Goal: Task Accomplishment & Management: Manage account settings

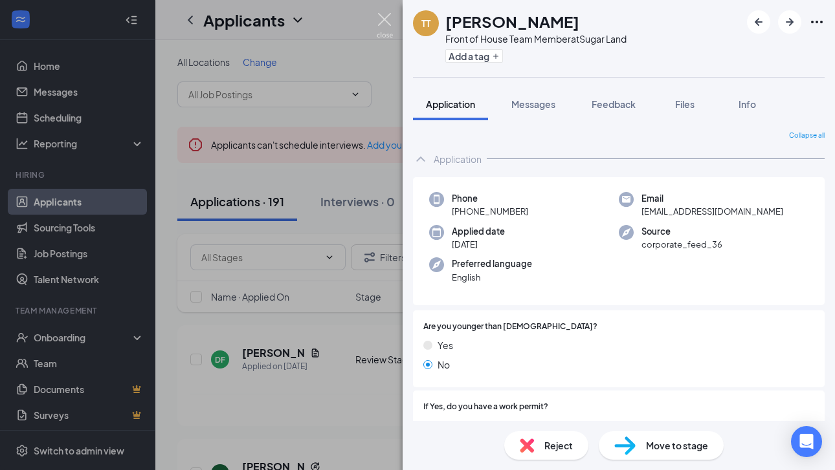
click at [382, 27] on img at bounding box center [385, 25] width 16 height 25
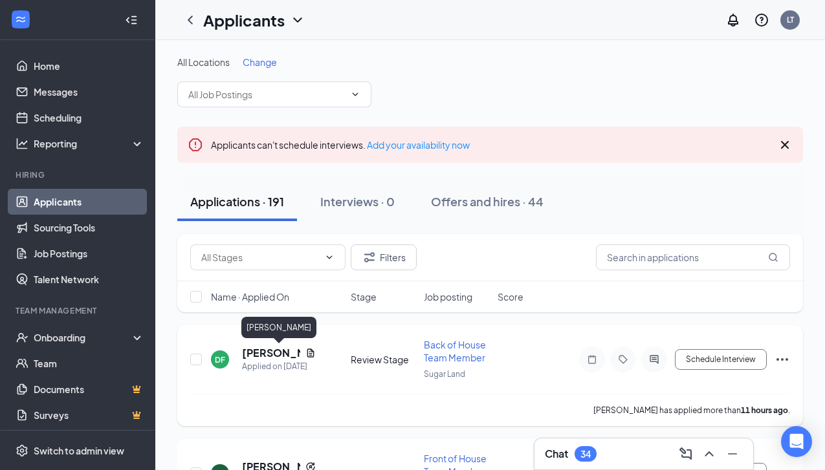
click at [267, 353] on h5 "[PERSON_NAME]" at bounding box center [271, 353] width 58 height 14
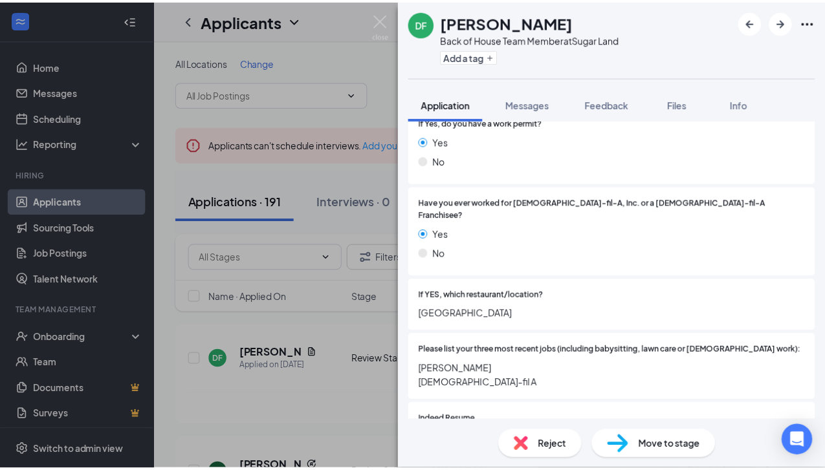
scroll to position [309, 0]
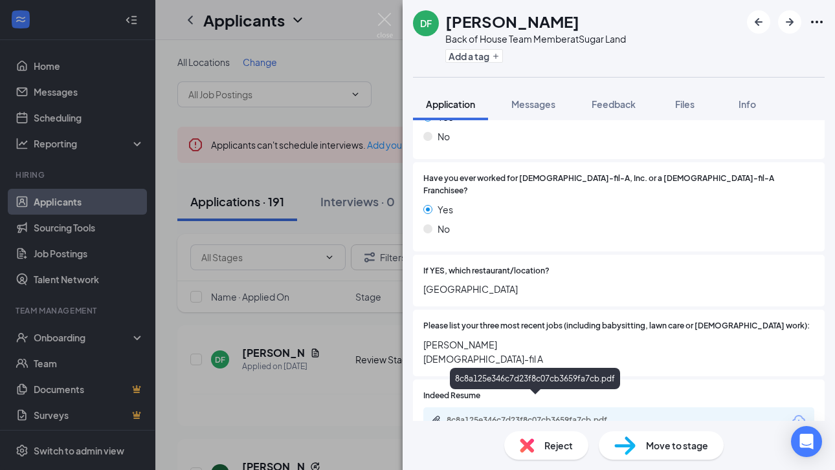
click at [547, 415] on div "8c8a125e346c7d23f8c07cb3659fa7cb.pdf" at bounding box center [536, 420] width 181 height 10
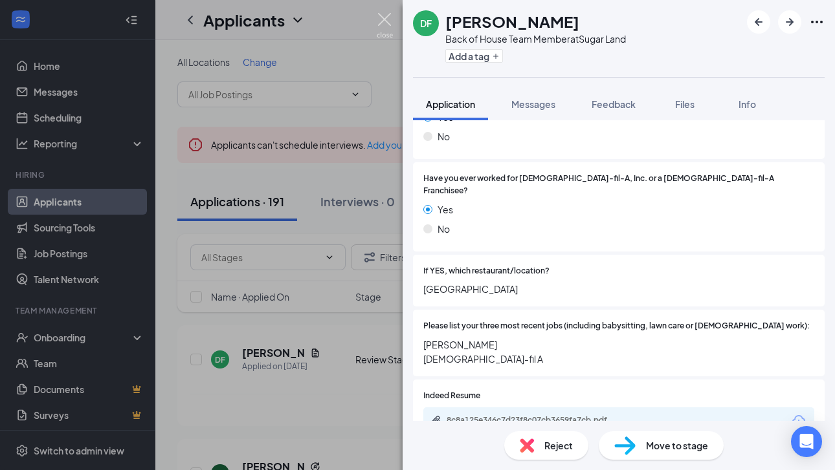
click at [382, 21] on img at bounding box center [385, 25] width 16 height 25
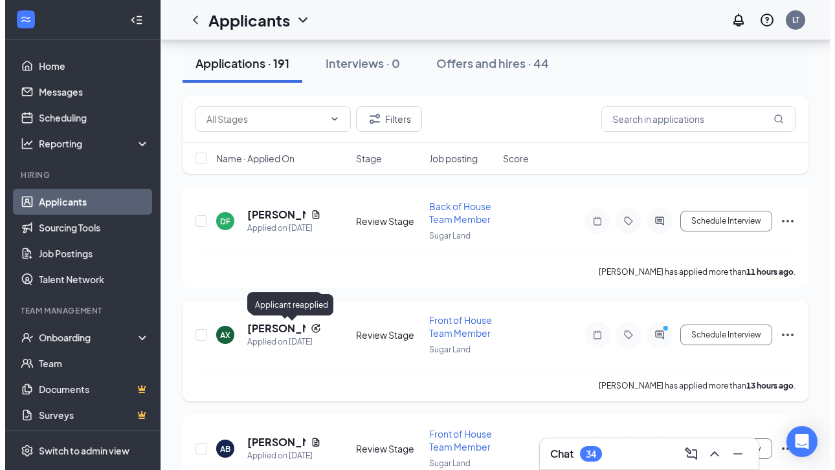
scroll to position [181, 0]
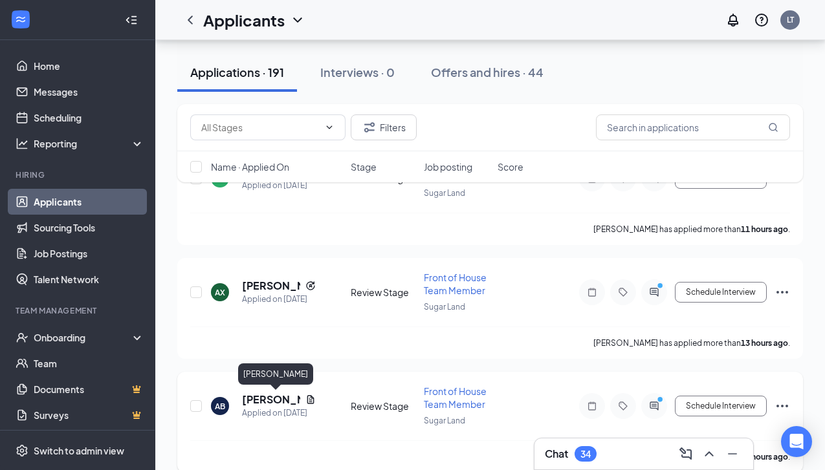
click at [260, 397] on h5 "[PERSON_NAME]" at bounding box center [271, 400] width 58 height 14
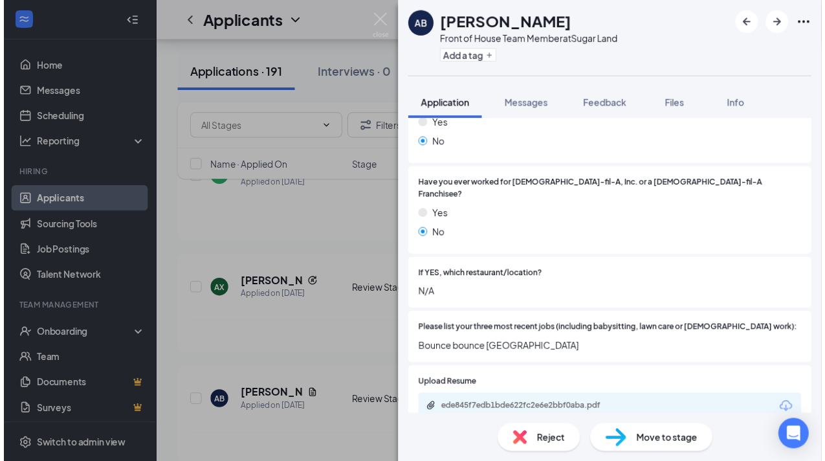
scroll to position [394, 0]
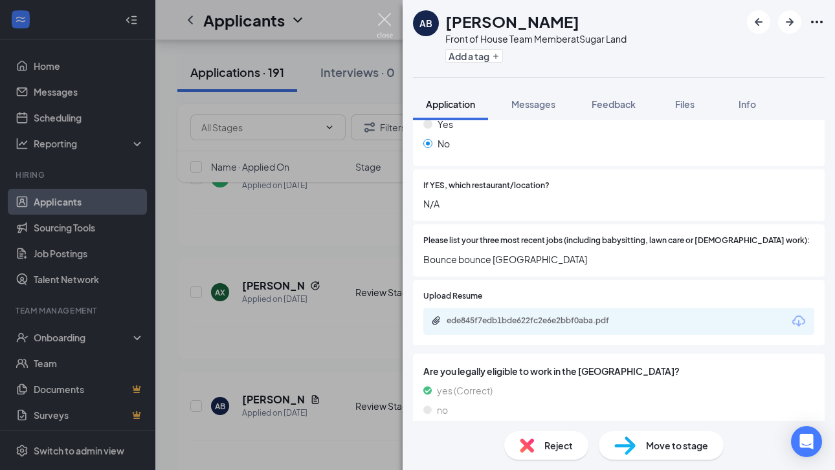
click at [386, 21] on img at bounding box center [385, 25] width 16 height 25
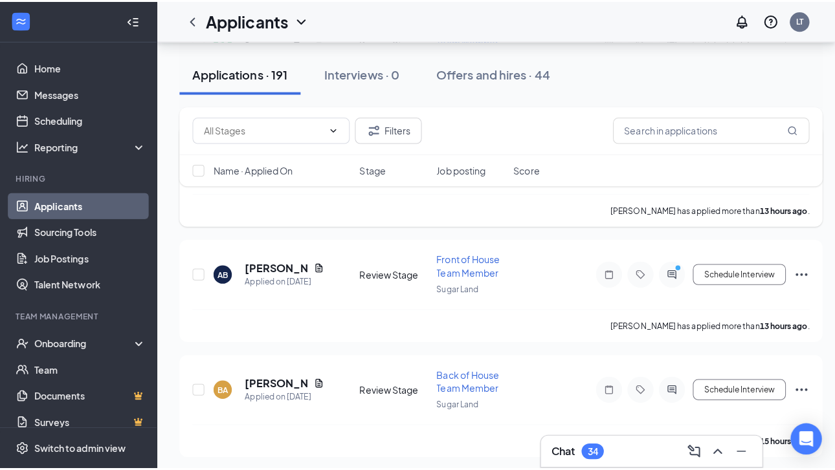
scroll to position [392, 0]
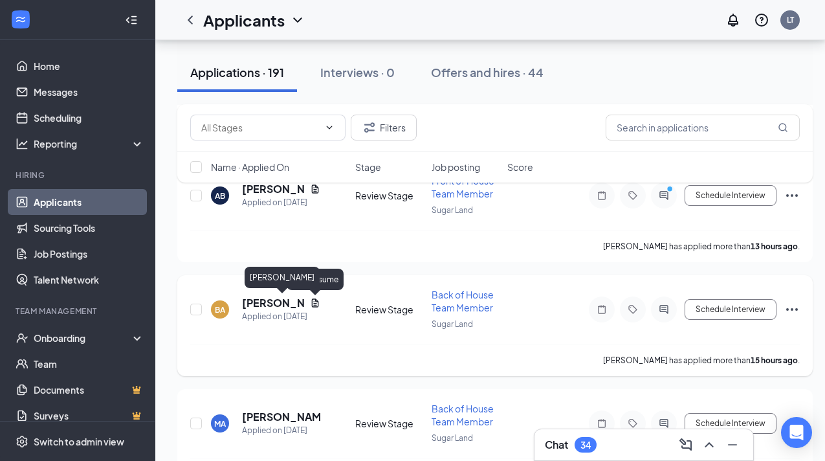
click at [268, 305] on h5 "[PERSON_NAME]" at bounding box center [273, 303] width 63 height 14
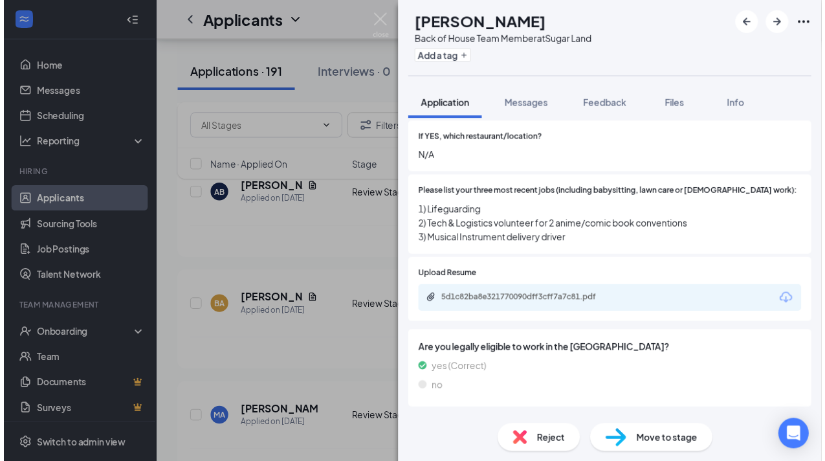
scroll to position [527, 0]
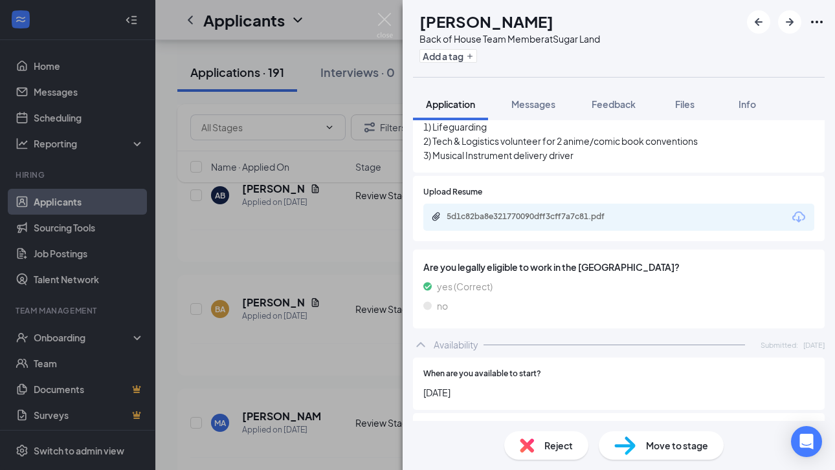
click at [490, 210] on div "5d1c82ba8e321770090dff3cff7a7c81.pdf" at bounding box center [618, 217] width 391 height 27
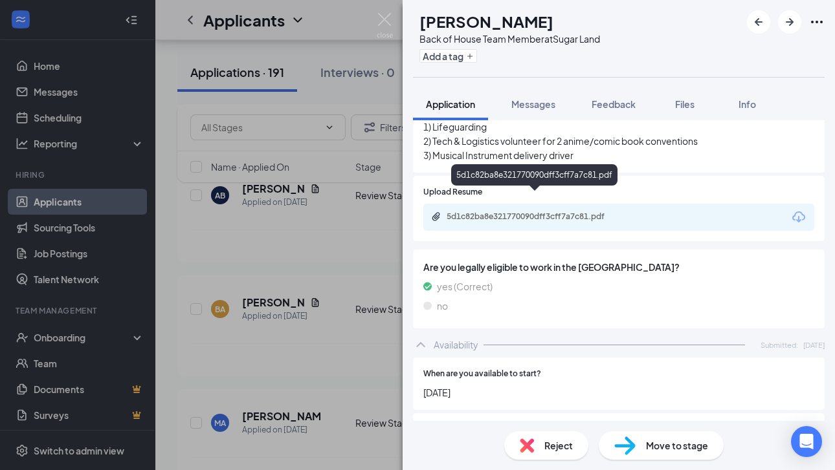
click at [496, 212] on div "5d1c82ba8e321770090dff3cff7a7c81.pdf" at bounding box center [536, 217] width 181 height 10
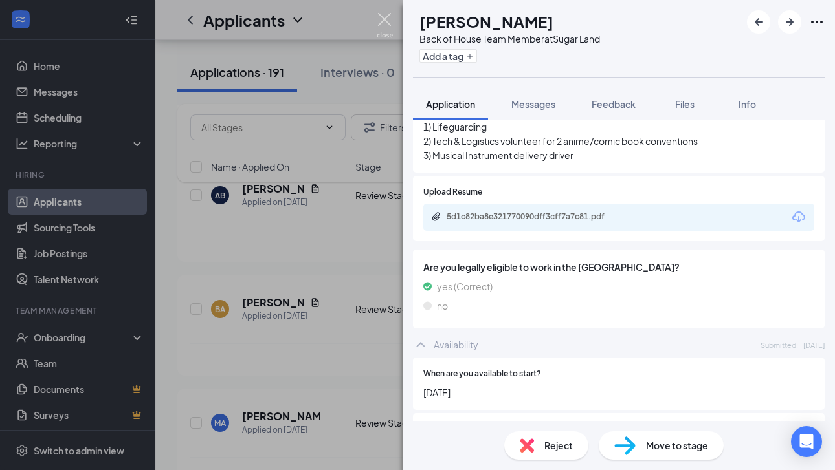
click at [389, 27] on img at bounding box center [385, 25] width 16 height 25
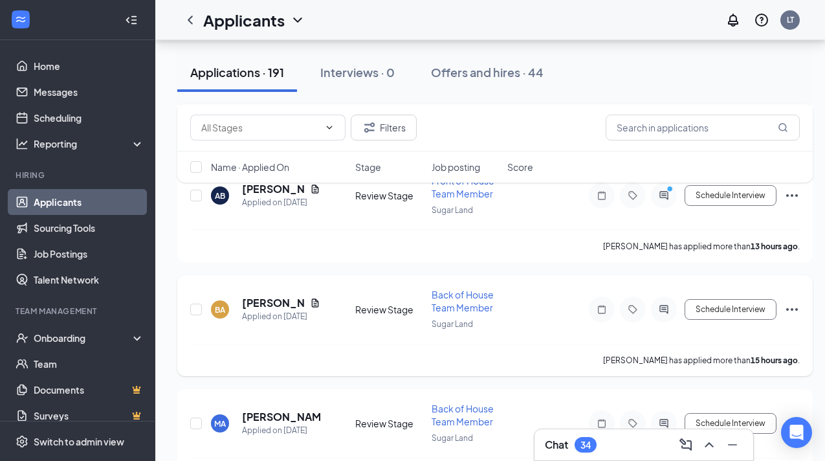
scroll to position [470, 0]
